Goal: Find specific page/section: Find specific page/section

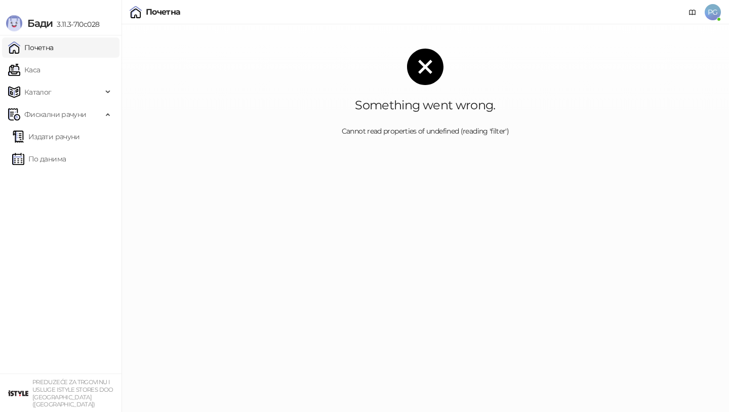
click at [41, 53] on link "Почетна" at bounding box center [31, 47] width 46 height 20
click at [31, 71] on link "Каса" at bounding box center [24, 70] width 32 height 20
click at [40, 71] on link "Каса" at bounding box center [24, 70] width 32 height 20
click at [54, 135] on link "Издати рачуни" at bounding box center [46, 137] width 68 height 20
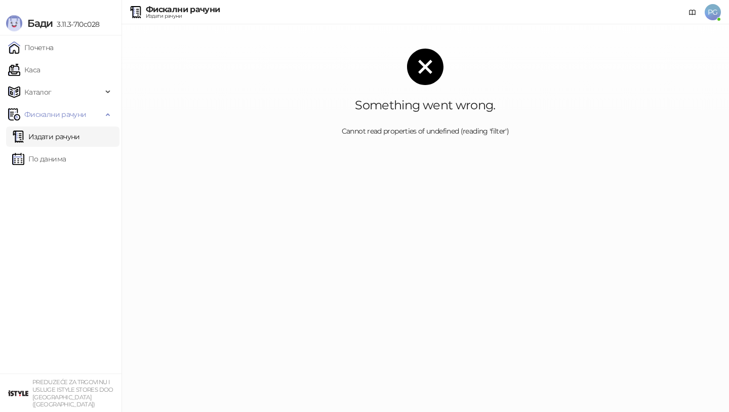
click at [54, 135] on link "Издати рачуни" at bounding box center [46, 137] width 68 height 20
